Goal: Use online tool/utility: Utilize a website feature to perform a specific function

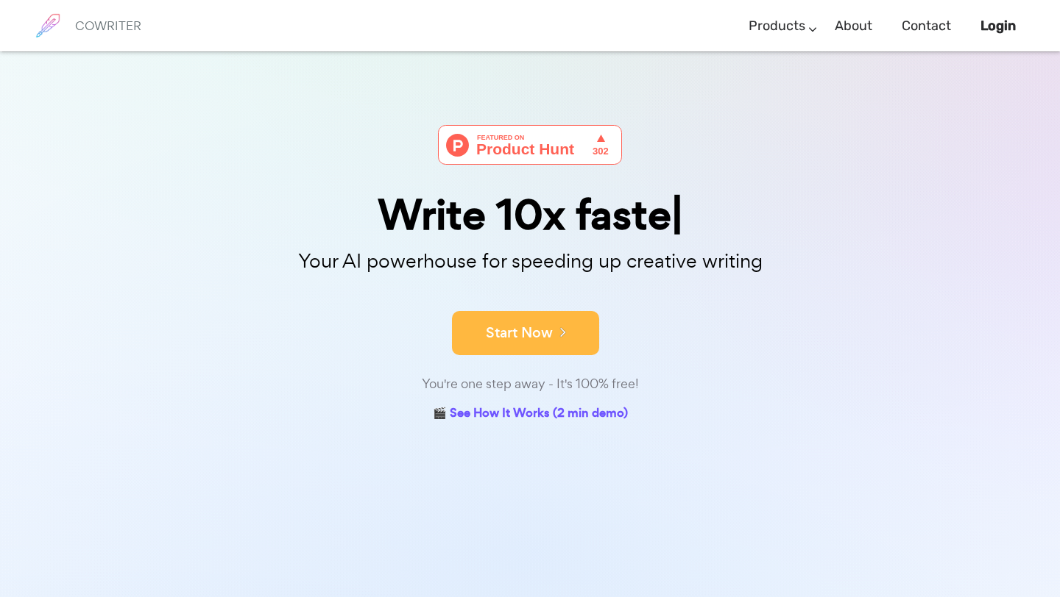
click at [507, 333] on button "Start Now" at bounding box center [525, 333] width 147 height 44
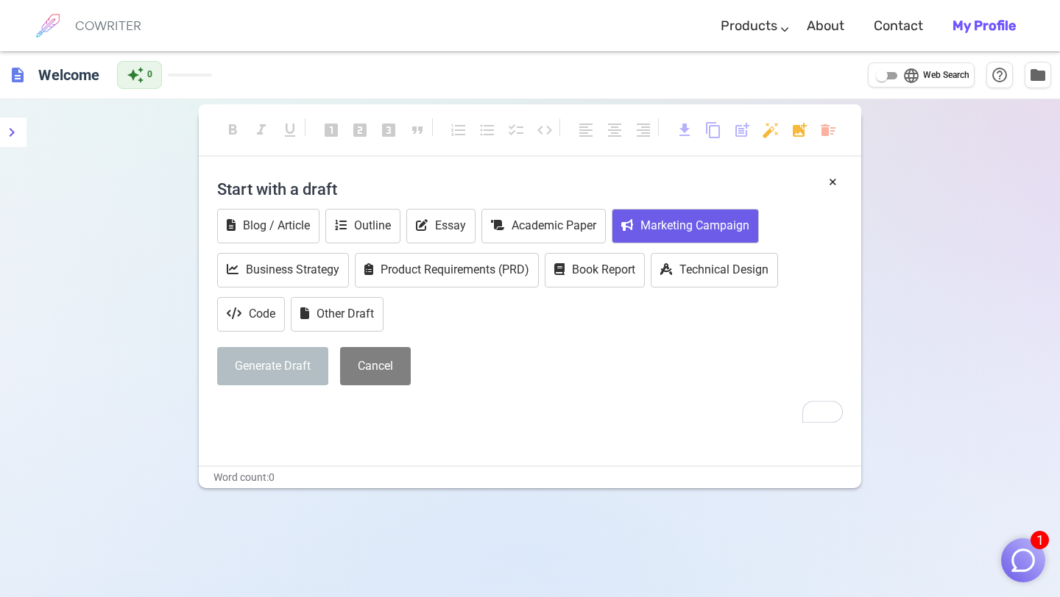
click at [684, 218] on button "Marketing Campaign" at bounding box center [684, 226] width 147 height 35
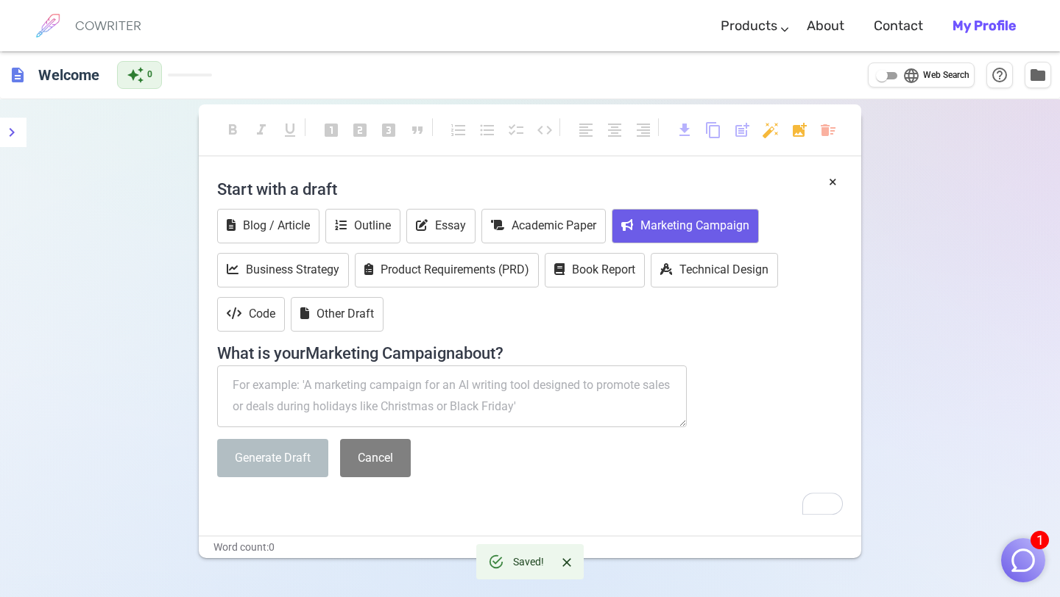
click at [338, 391] on textarea "To enrich screen reader interactions, please activate Accessibility in Grammarl…" at bounding box center [451, 397] width 469 height 62
click at [341, 329] on button "Other Draft" at bounding box center [337, 314] width 93 height 35
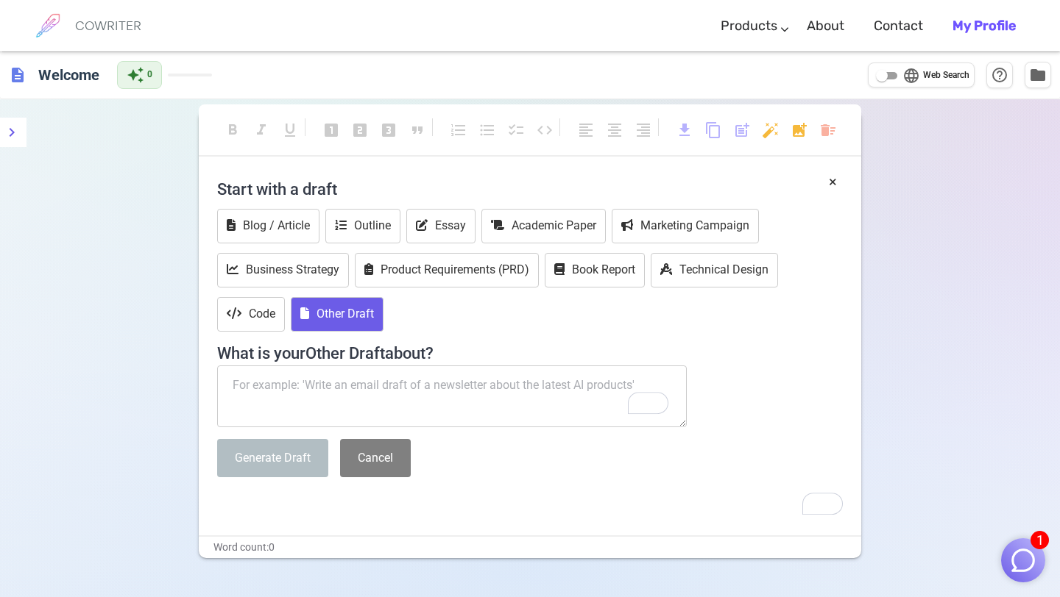
click at [347, 391] on textarea "To enrich screen reader interactions, please activate Accessibility in Grammarl…" at bounding box center [451, 397] width 469 height 62
click at [709, 230] on button "Marketing Campaign" at bounding box center [684, 226] width 147 height 35
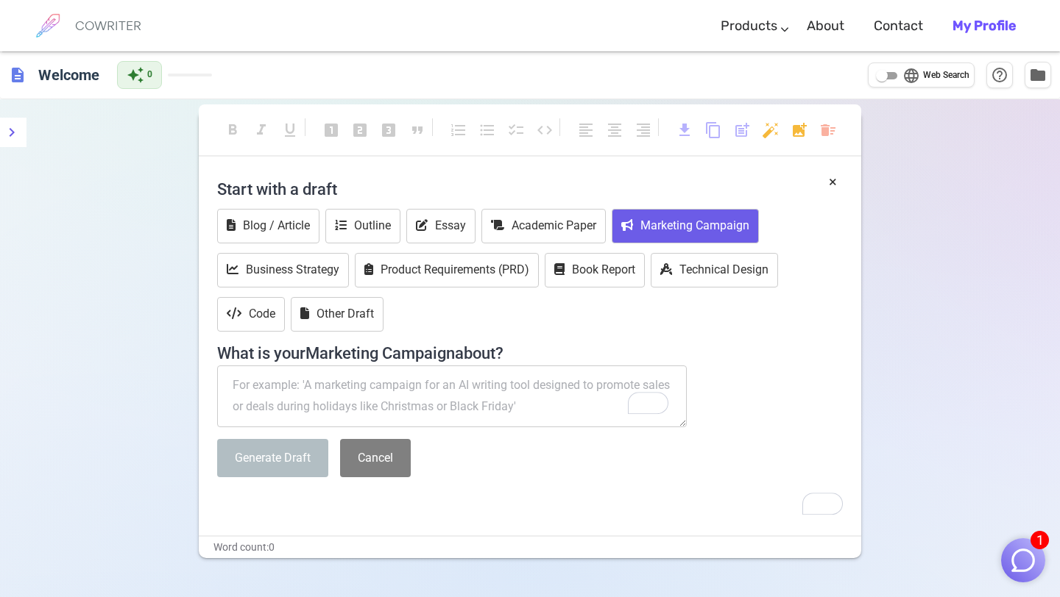
click at [444, 389] on textarea "To enrich screen reader interactions, please activate Accessibility in Grammarl…" at bounding box center [451, 397] width 469 height 62
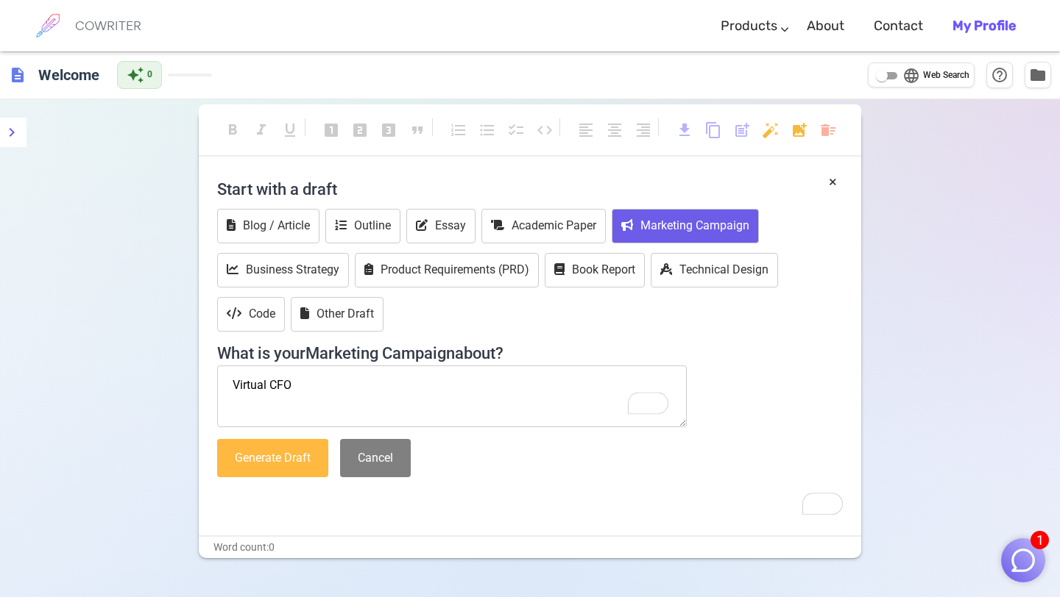
type textarea "Virtual CFO"
click at [316, 446] on button "Generate Draft" at bounding box center [272, 458] width 111 height 39
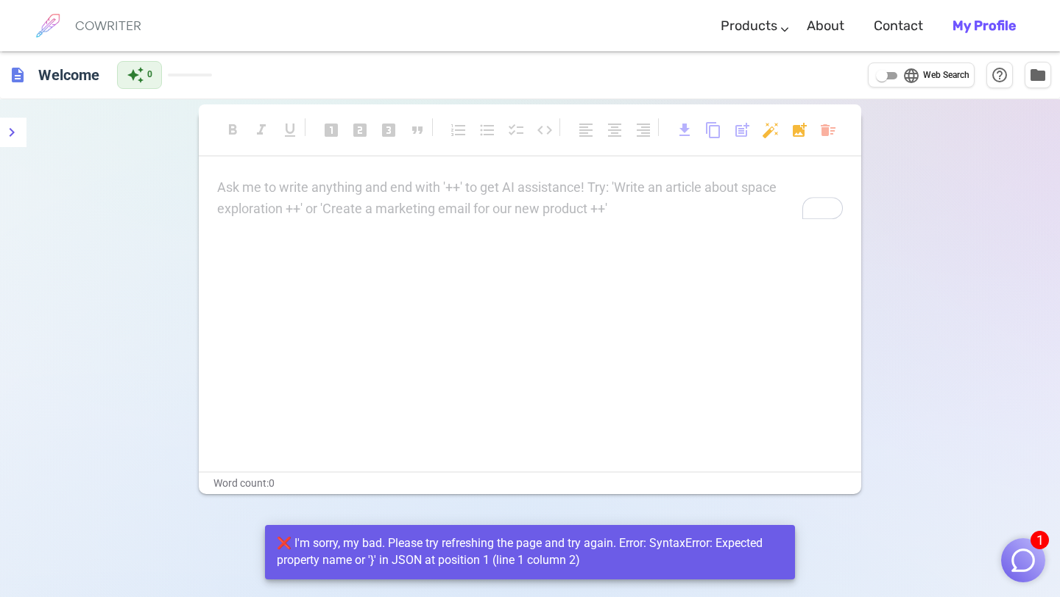
click at [311, 192] on p "Ask me to write anything and end with '++' to get AI assistance! Try: 'Write an…" at bounding box center [529, 187] width 625 height 21
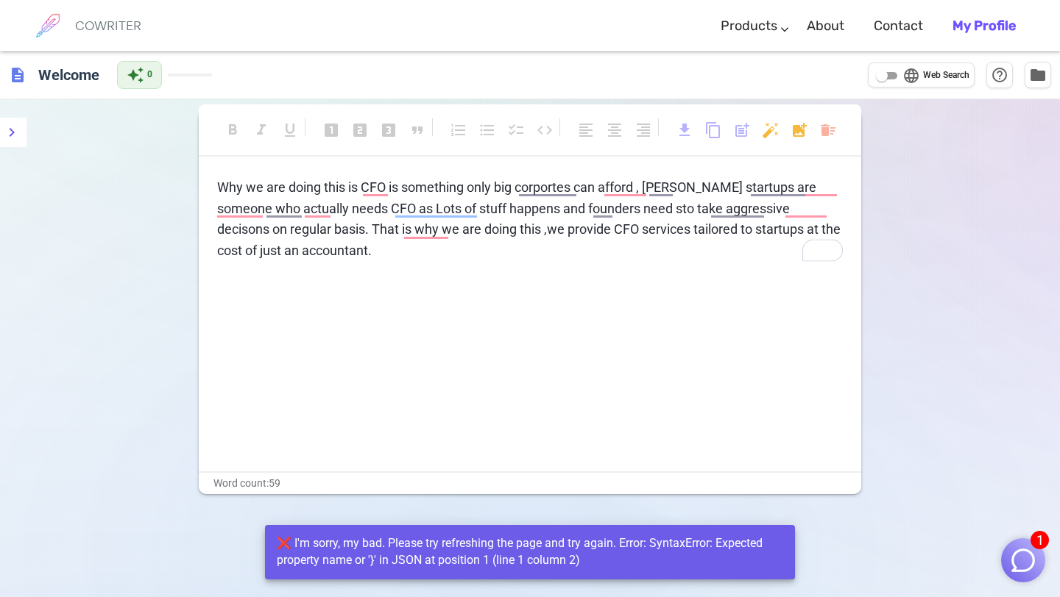
click at [389, 186] on span "Why we are doing this is CFO is something only big corportes can afford , [PERS…" at bounding box center [530, 219] width 626 height 79
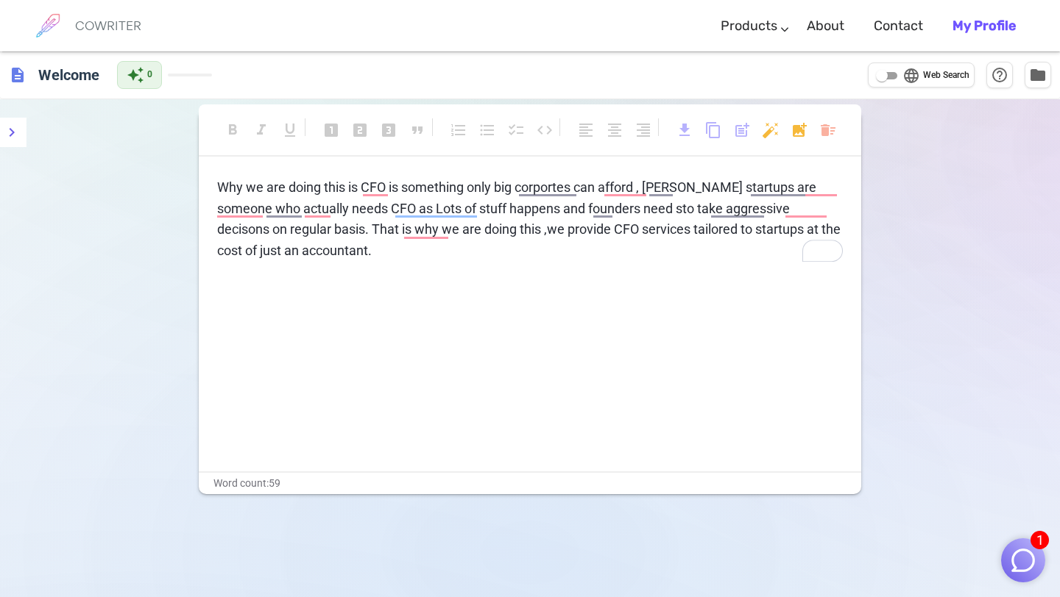
click at [361, 185] on span "Why we are doing this is CFO is something only big corportes can afford , [PERS…" at bounding box center [530, 219] width 626 height 79
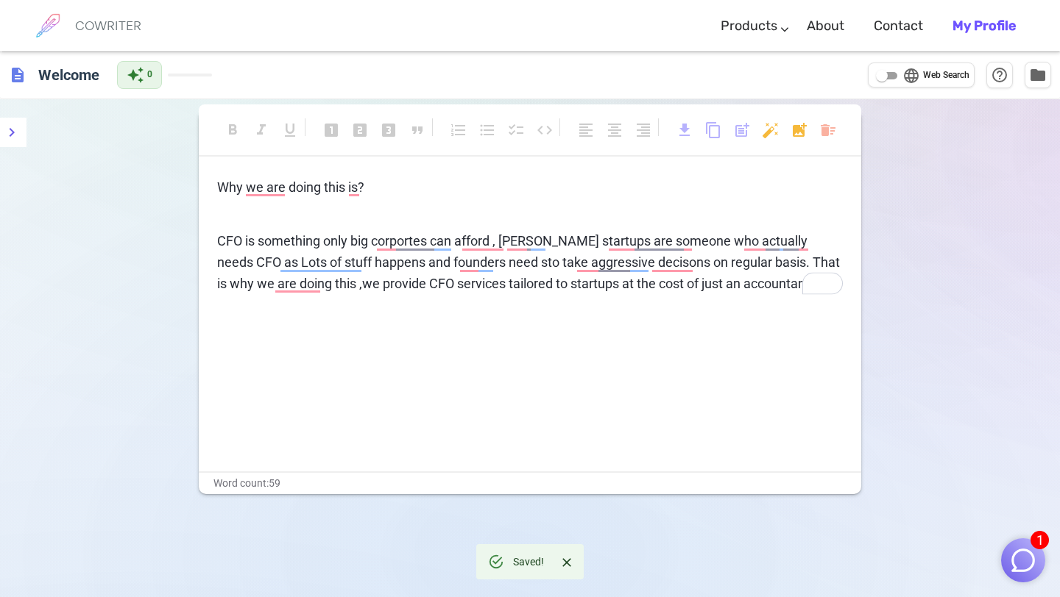
click at [542, 318] on div "Why we are doing this is? ﻿ CFO is something only big corportes can afford , [P…" at bounding box center [530, 324] width 662 height 294
click at [774, 279] on p "CFO is something only big corportes can afford , [PERSON_NAME] startups are som…" at bounding box center [529, 262] width 625 height 63
click at [383, 335] on span "Can you make it impactful [PERSON_NAME] human sounding" at bounding box center [395, 337] width 357 height 15
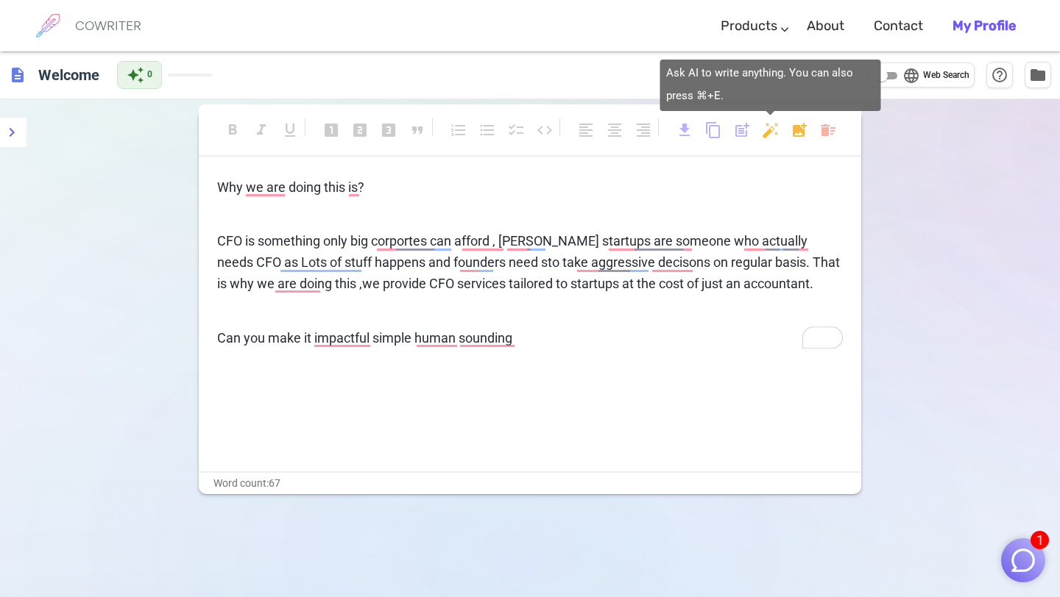
click at [773, 132] on body "1 COWRITER Products Writing Marketing Emails Images (soon) About Contact My Pro…" at bounding box center [530, 348] width 1060 height 697
